Goal: Use online tool/utility: Utilize a website feature to perform a specific function

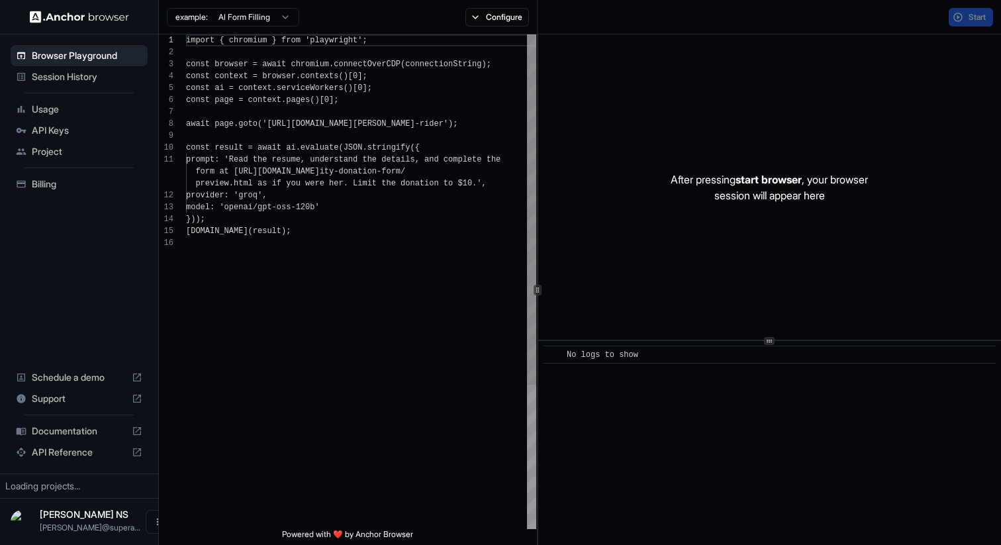
scroll to position [119, 0]
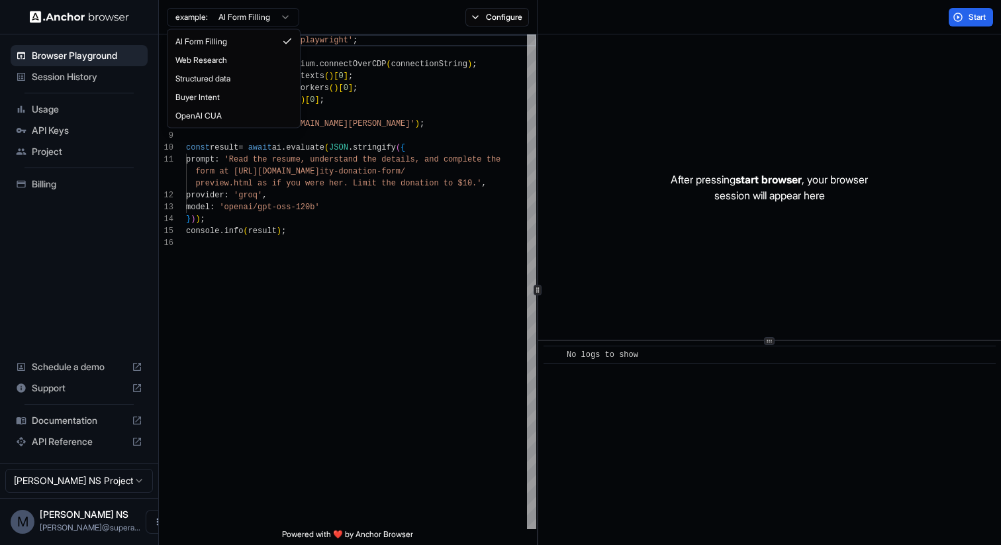
click at [271, 12] on html "Browser Playground Session History Usage API Keys Project Billing Schedule a de…" at bounding box center [500, 272] width 1001 height 545
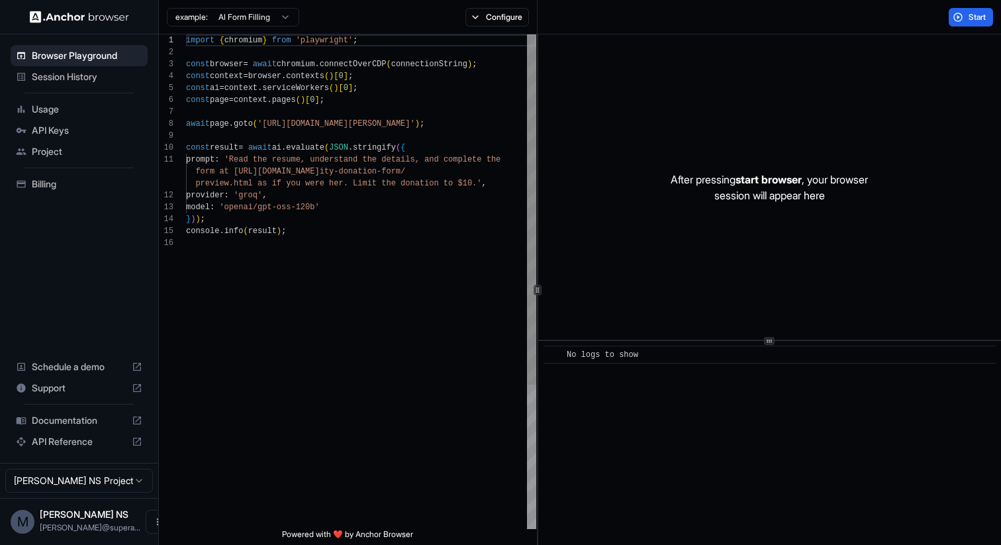
scroll to position [48, 0]
click at [255, 207] on div "import { chromium } from 'playwright' ; const browser = await chromium . connec…" at bounding box center [361, 382] width 350 height 697
drag, startPoint x: 255, startPoint y: 207, endPoint x: 307, endPoint y: 208, distance: 52.3
click at [307, 208] on div "import { chromium } from 'playwright' ; const browser = await chromium . connec…" at bounding box center [361, 382] width 350 height 697
click at [316, 208] on div "import { chromium } from 'playwright' ; const browser = await chromium . connec…" at bounding box center [361, 382] width 350 height 697
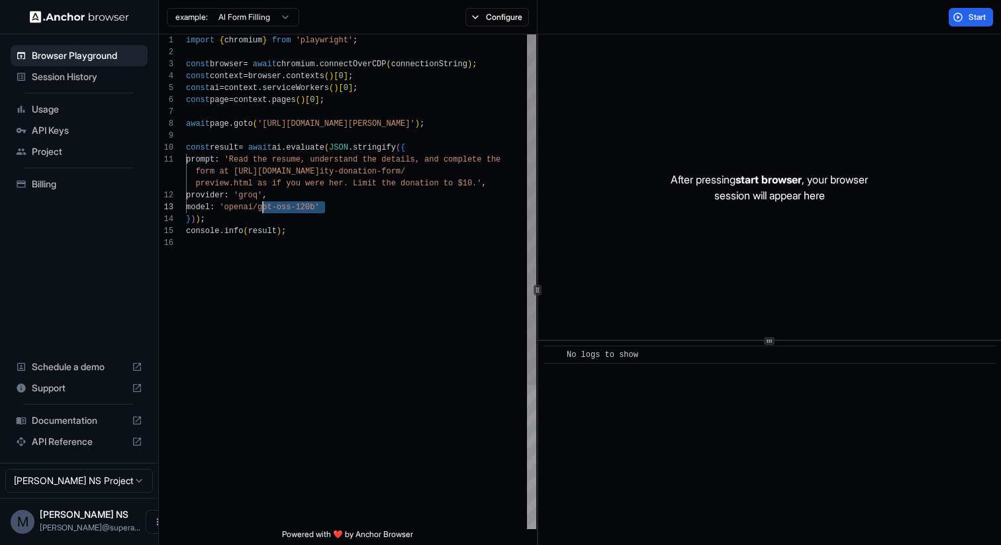
drag, startPoint x: 316, startPoint y: 208, endPoint x: 246, endPoint y: 205, distance: 70.3
click at [246, 205] on div "import { chromium } from 'playwright' ; const browser = await chromium . connec…" at bounding box center [361, 382] width 350 height 697
click at [265, 17] on html "Browser Playground Session History Usage API Keys Project Billing Schedule a de…" at bounding box center [500, 272] width 1001 height 545
click at [334, 299] on div "import { chromium } from 'playwright' ; const browser = await chromium . connec…" at bounding box center [361, 382] width 350 height 697
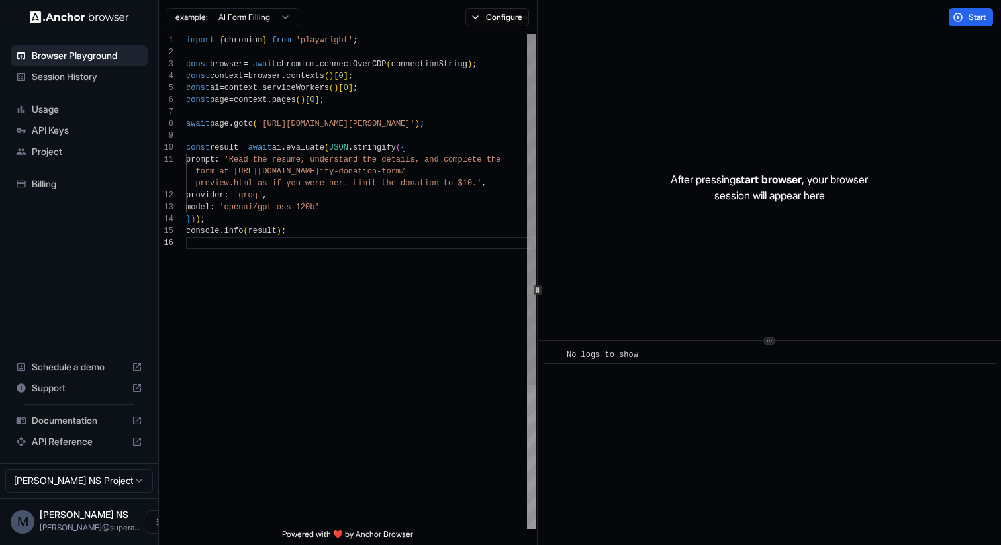
click at [395, 132] on div "import { chromium } from 'playwright' ; const browser = await chromium . connec…" at bounding box center [361, 382] width 350 height 697
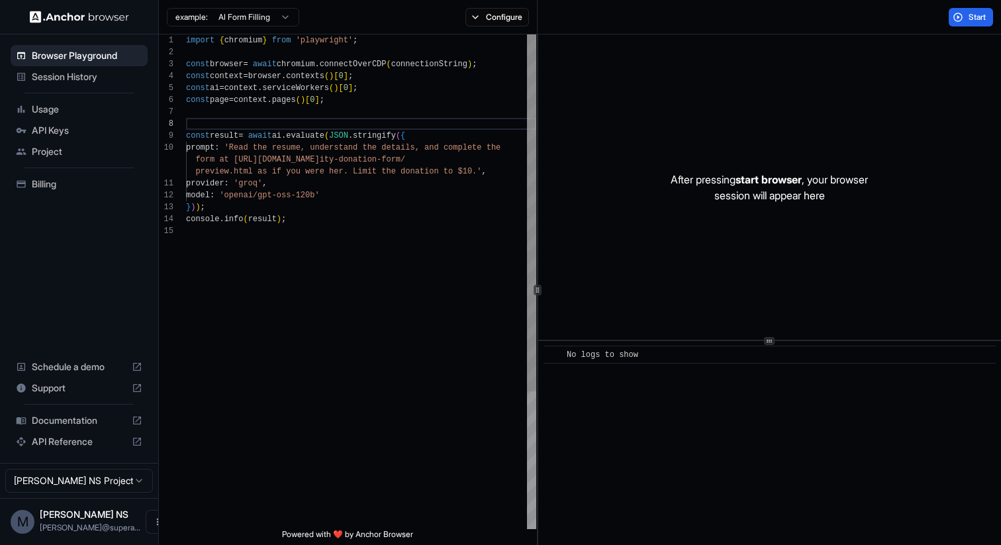
scroll to position [72, 0]
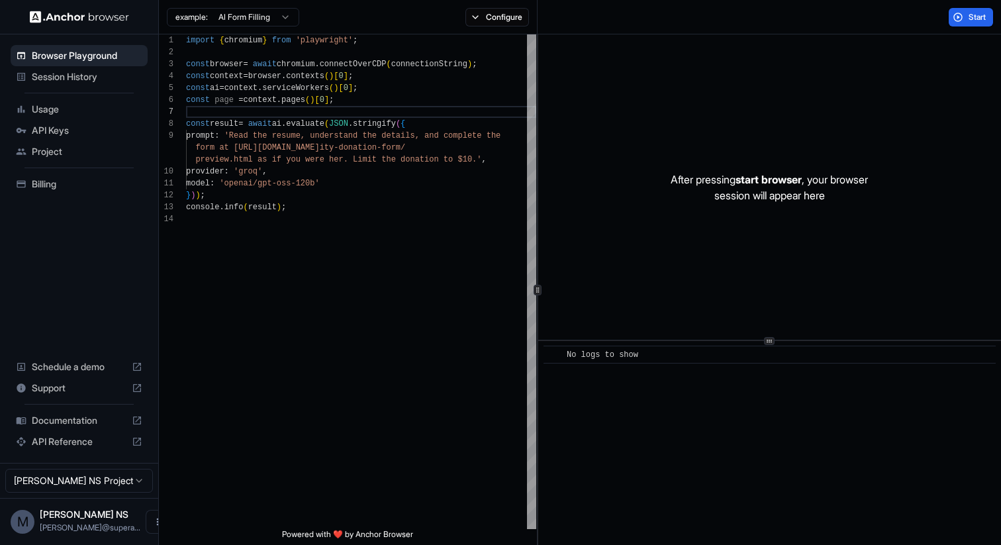
click at [273, 6] on div "example: AI Form Filling" at bounding box center [233, 15] width 132 height 21
click at [273, 13] on html "Browser Playground Session History Usage API Keys Project Billing Schedule a de…" at bounding box center [500, 272] width 1001 height 545
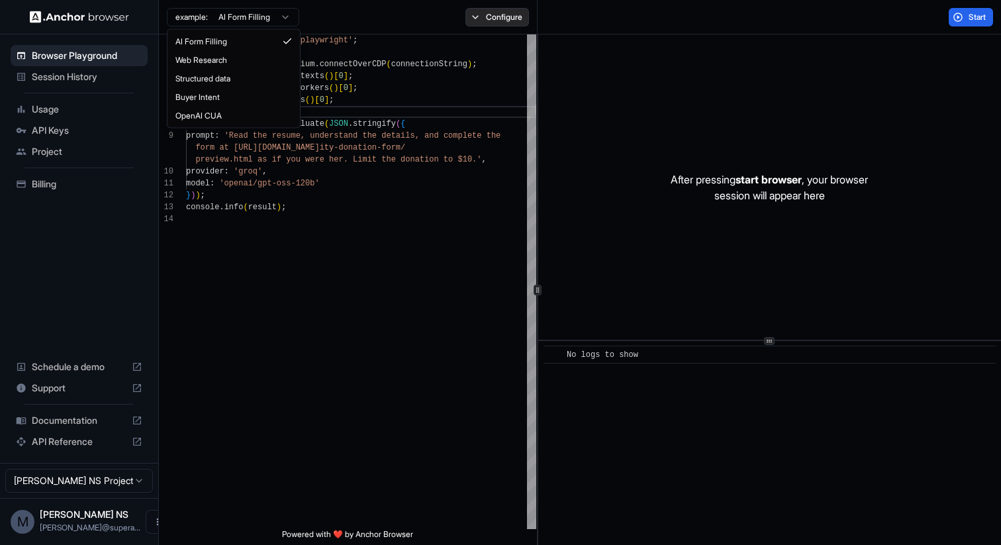
click at [479, 20] on html "Browser Playground Session History Usage API Keys Project Billing Schedule a de…" at bounding box center [500, 272] width 1001 height 545
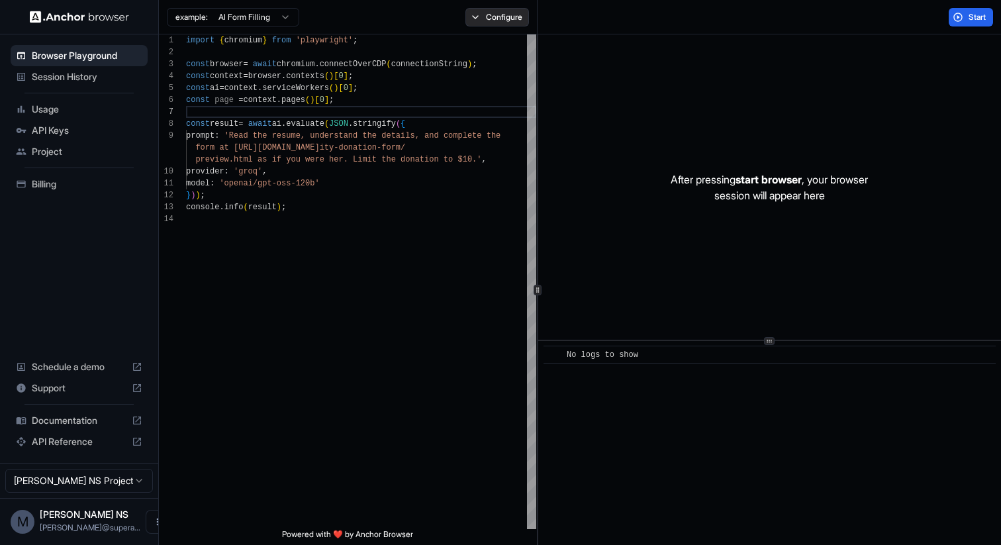
click at [479, 20] on button "Configure" at bounding box center [497, 17] width 64 height 19
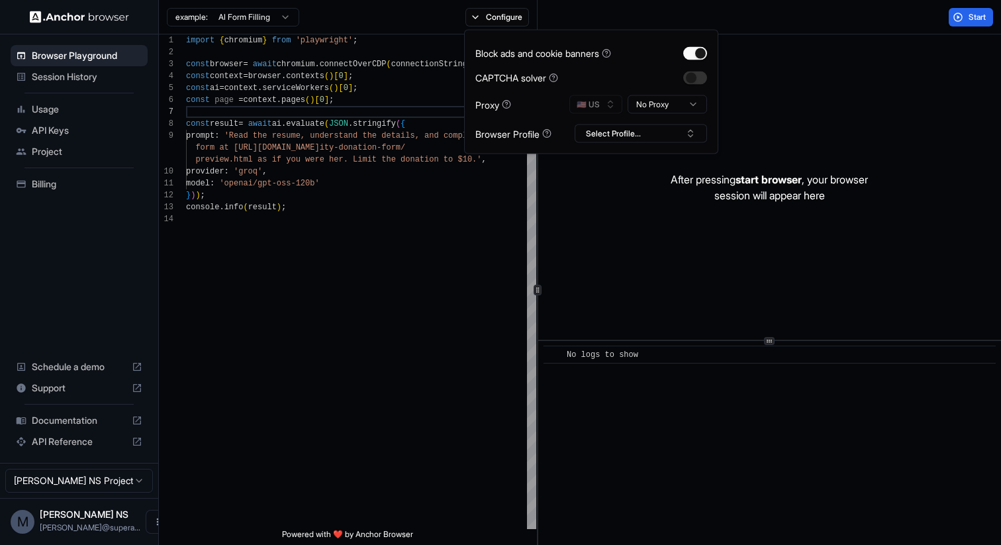
click at [680, 104] on html "Browser Playground Session History Usage API Keys Project Billing Schedule a de…" at bounding box center [500, 272] width 1001 height 545
click at [615, 83] on html "Browser Playground Session History Usage API Keys Project Billing Schedule a de…" at bounding box center [500, 272] width 1001 height 545
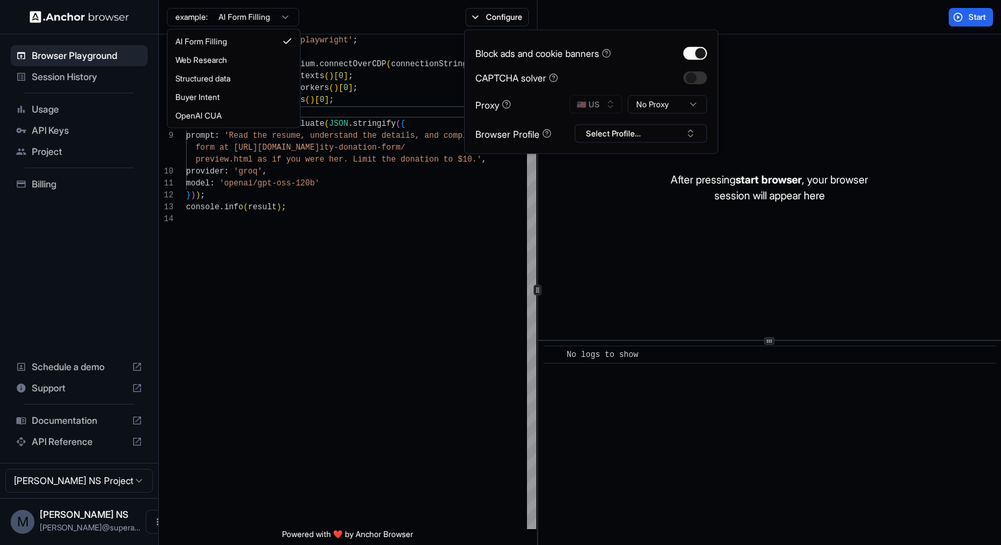
click at [261, 22] on html "Browser Playground Session History Usage API Keys Project Billing Schedule a de…" at bounding box center [500, 272] width 1001 height 545
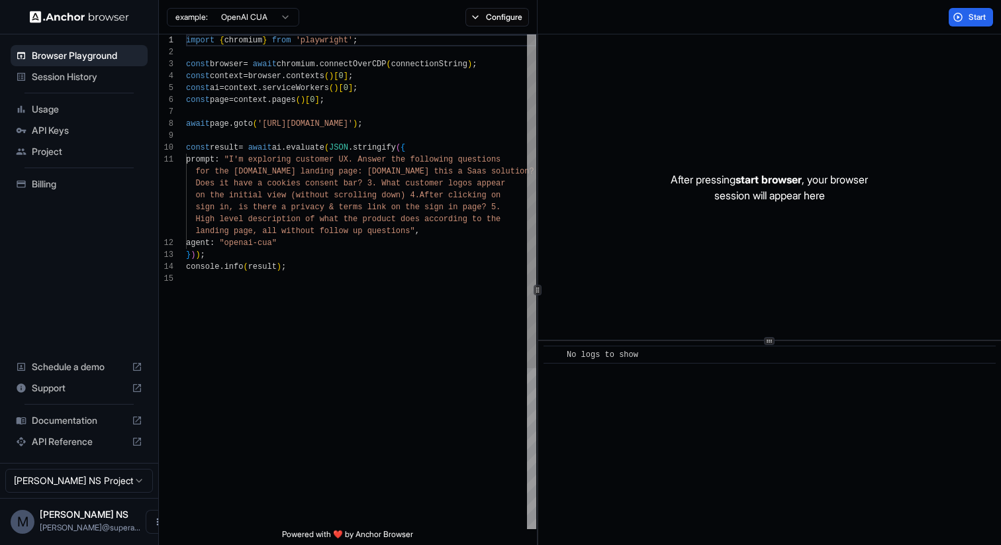
scroll to position [119, 0]
click at [254, 21] on html "Browser Playground Session History Usage API Keys Project Billing Schedule a de…" at bounding box center [500, 272] width 1001 height 545
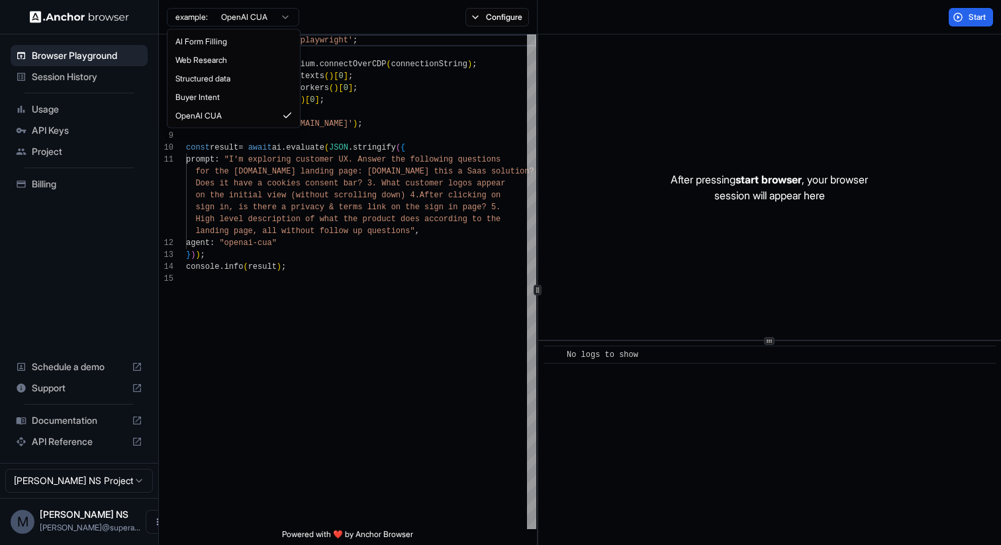
scroll to position [83, 0]
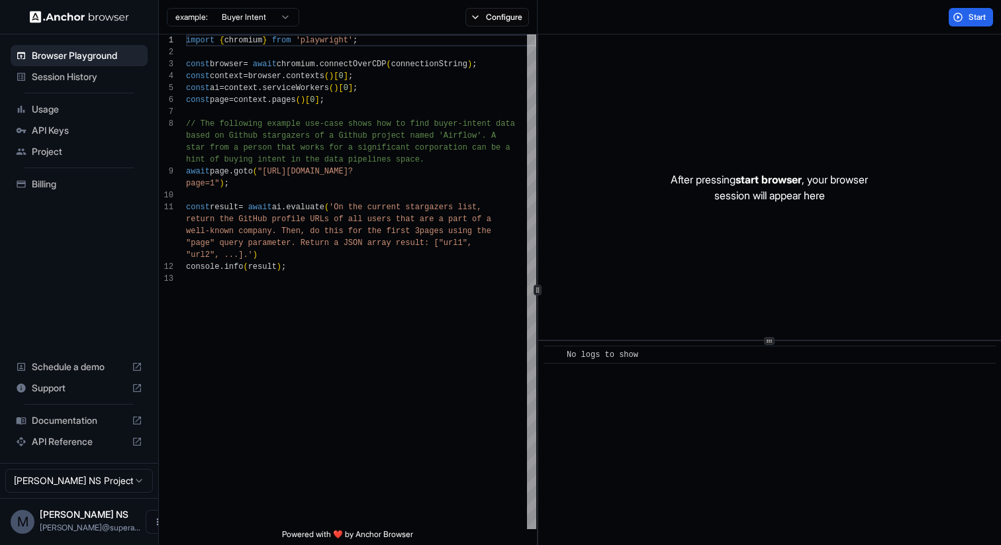
click at [98, 420] on span "Documentation" at bounding box center [79, 420] width 95 height 13
click at [280, 201] on div "import { chromium } from 'playwright' ; const browser = await chromium . connec…" at bounding box center [361, 400] width 350 height 733
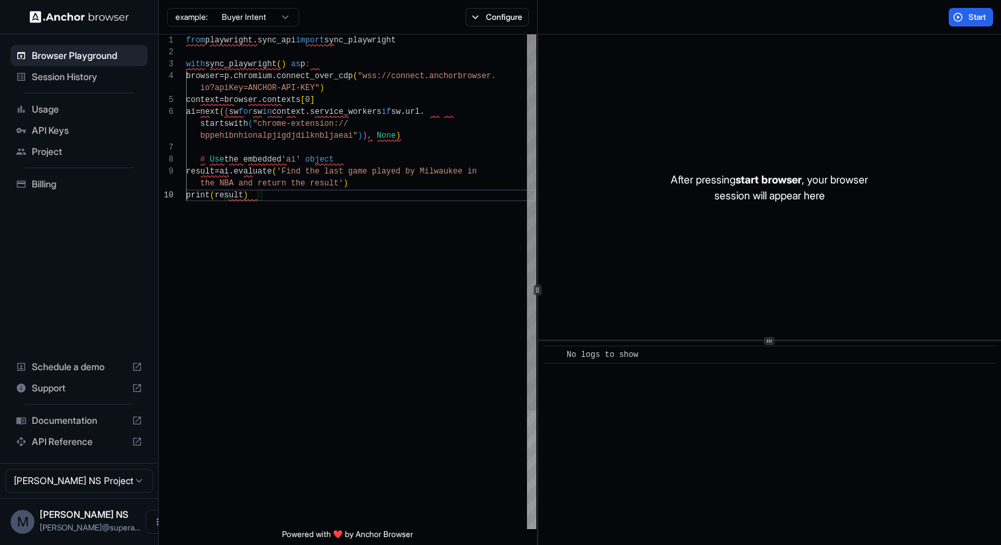
type textarea "**********"
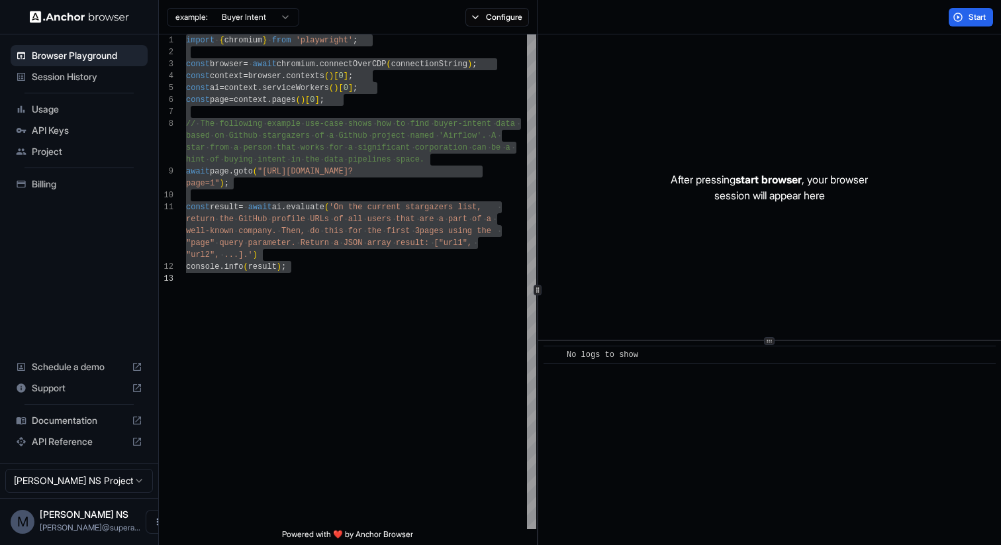
click at [116, 75] on span "Session History" at bounding box center [87, 76] width 111 height 13
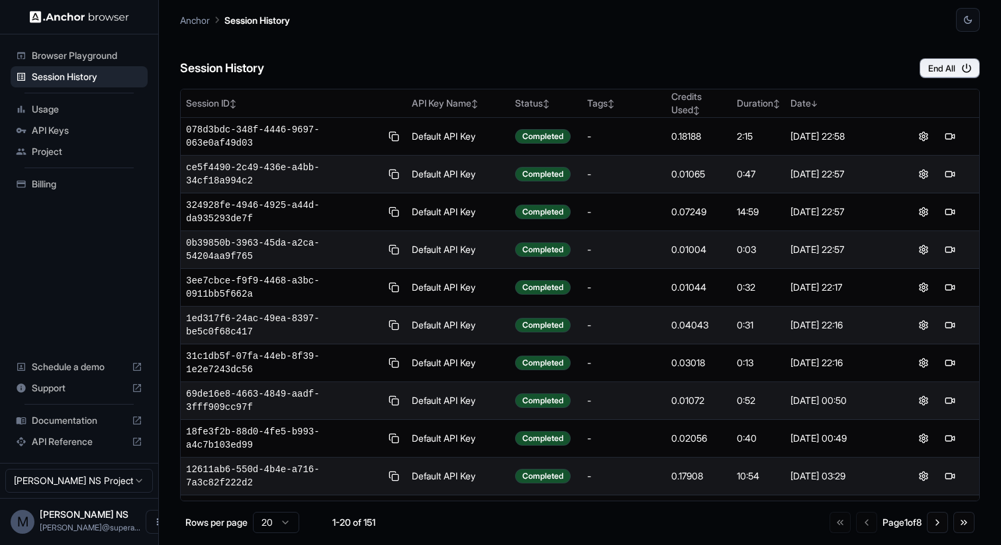
click at [101, 56] on span "Browser Playground" at bounding box center [87, 55] width 111 height 13
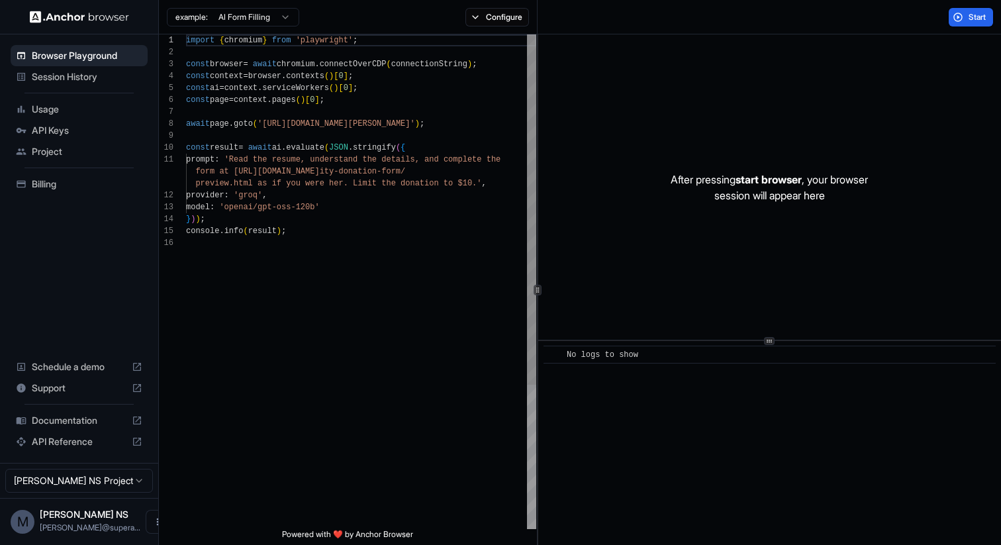
scroll to position [107, 0]
click at [279, 148] on div "import { chromium } from 'playwright' ; const browser = await chromium . connec…" at bounding box center [361, 382] width 350 height 697
click at [503, 206] on div "import { chromium } from 'playwright' ; const browser = await chromium . connec…" at bounding box center [361, 382] width 350 height 697
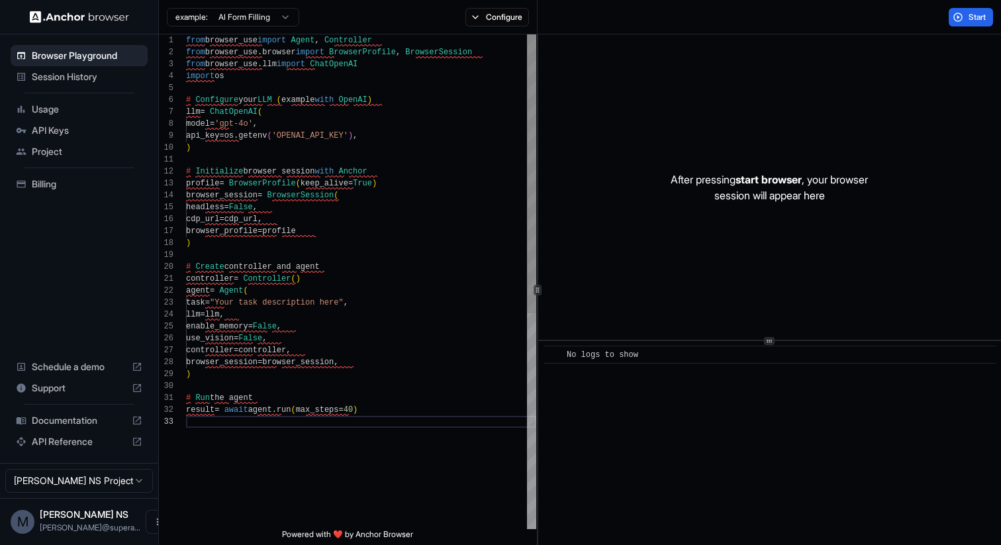
scroll to position [0, 0]
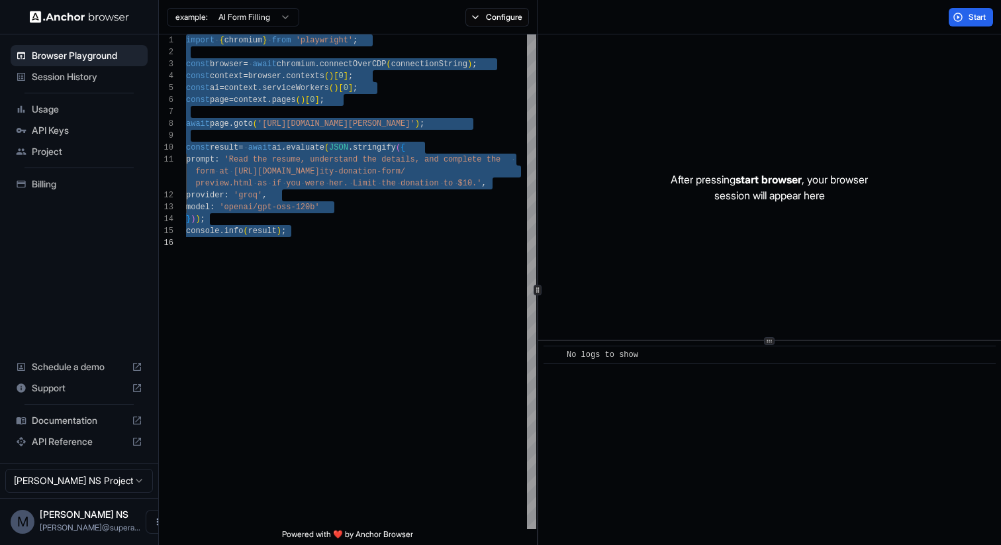
click at [264, 23] on html "Browser Playground Session History Usage API Keys Project Billing Schedule a de…" at bounding box center [500, 272] width 1001 height 545
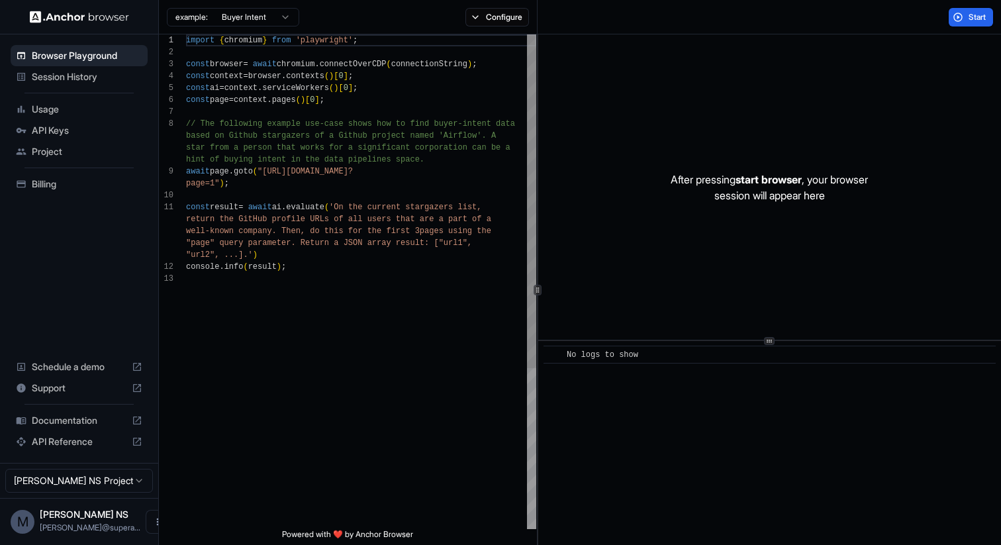
type textarea "**********"
click at [412, 158] on div "import { chromium } from 'playwright' ; const browser = await chromium . connec…" at bounding box center [361, 400] width 350 height 733
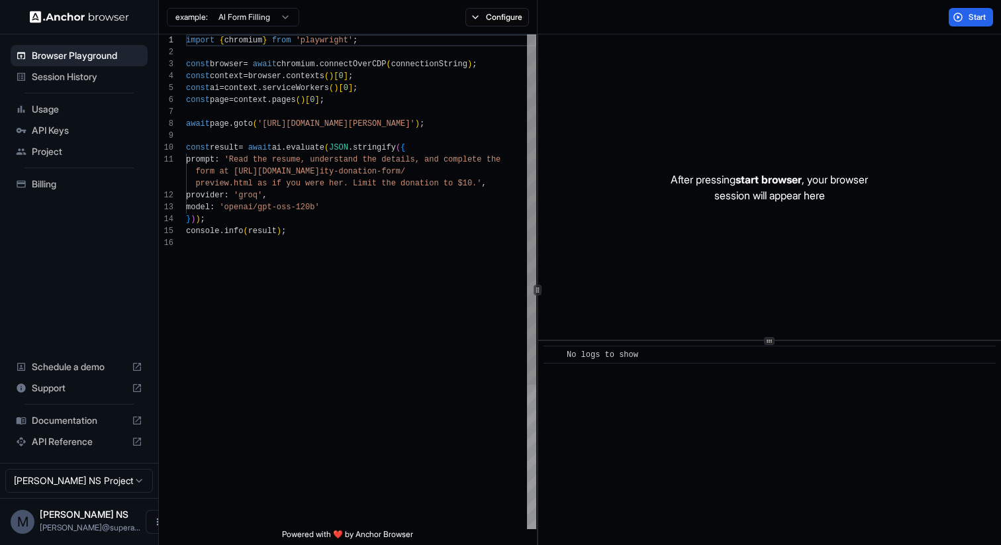
scroll to position [60, 0]
click at [352, 105] on div "import { chromium } from 'playwright' ; const browser = await chromium . connec…" at bounding box center [361, 382] width 350 height 697
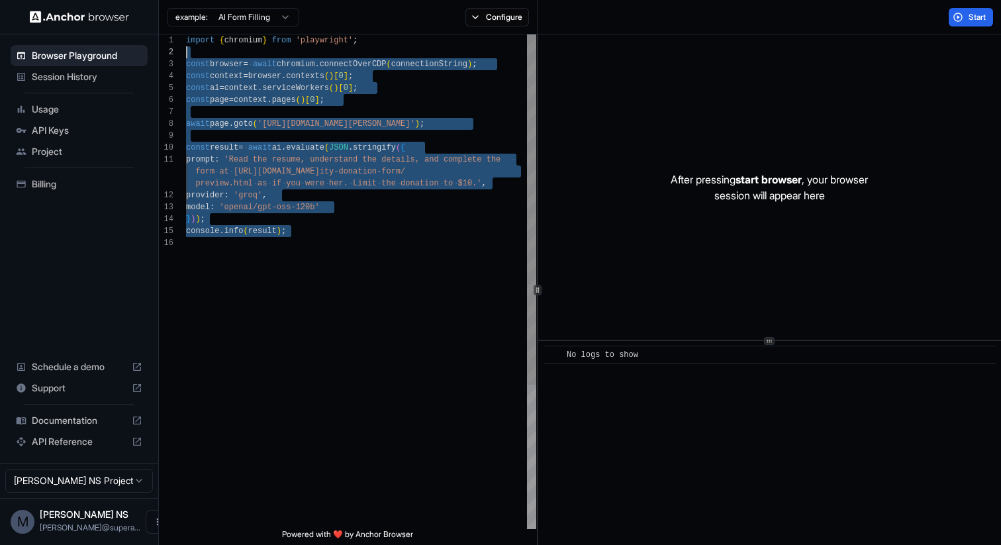
scroll to position [0, 0]
drag, startPoint x: 312, startPoint y: 246, endPoint x: 181, endPoint y: 35, distance: 247.7
click at [186, 35] on div "import { chromium } from 'playwright' ; const browser = await chromium . connec…" at bounding box center [361, 382] width 350 height 697
click at [485, 130] on div "import { chromium } from 'playwright' ; const browser = await chromium . connec…" at bounding box center [361, 382] width 350 height 697
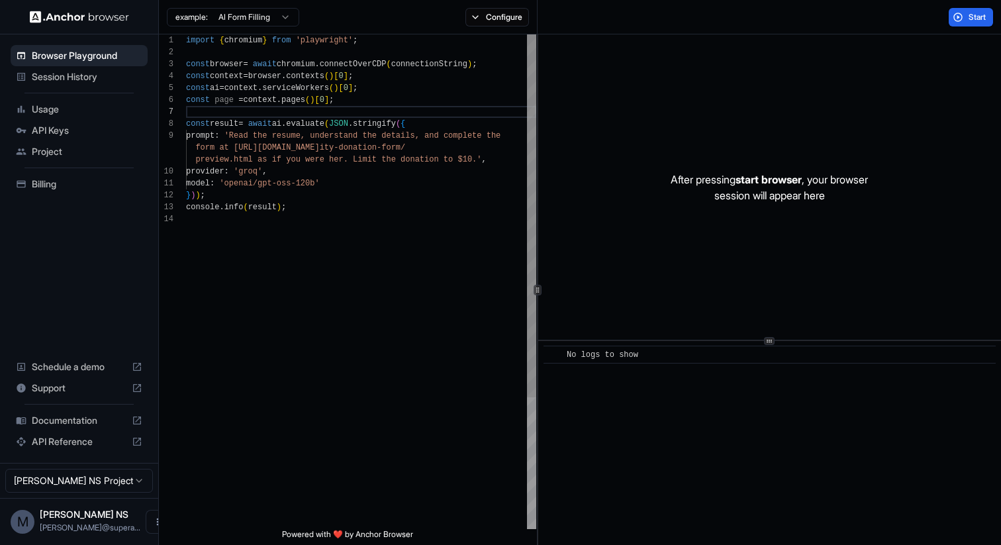
type textarea "**********"
click at [430, 248] on div "import { chromium } from 'playwright' ; const browser = await chromium . connec…" at bounding box center [361, 370] width 350 height 673
